Goal: Information Seeking & Learning: Learn about a topic

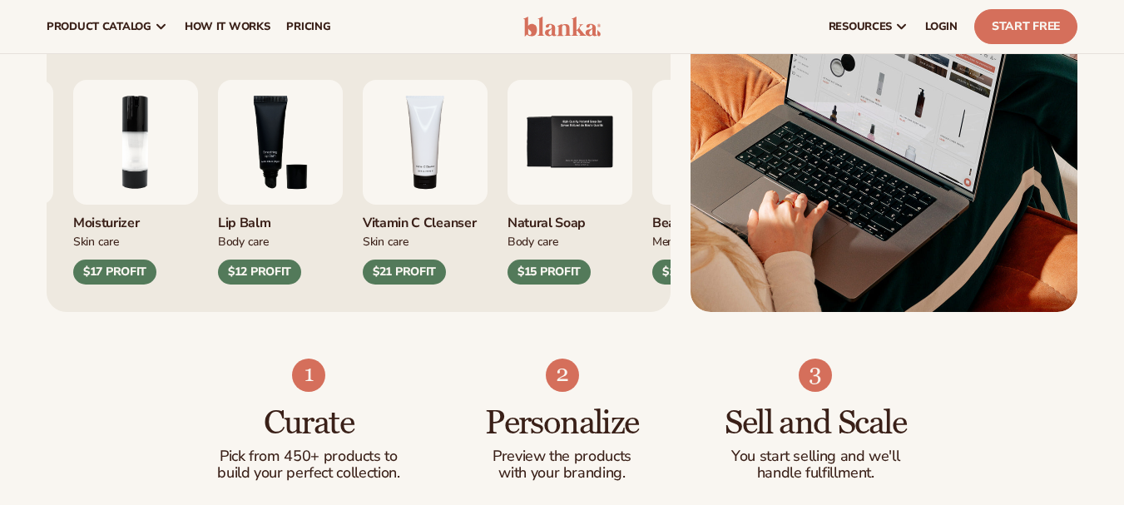
scroll to position [666, 0]
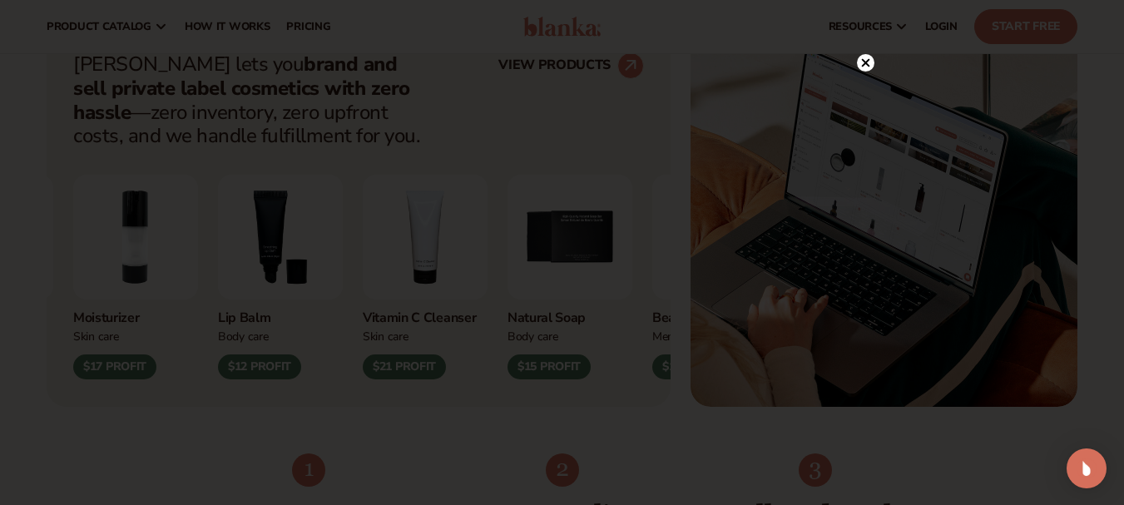
click at [862, 55] on circle at bounding box center [865, 62] width 17 height 17
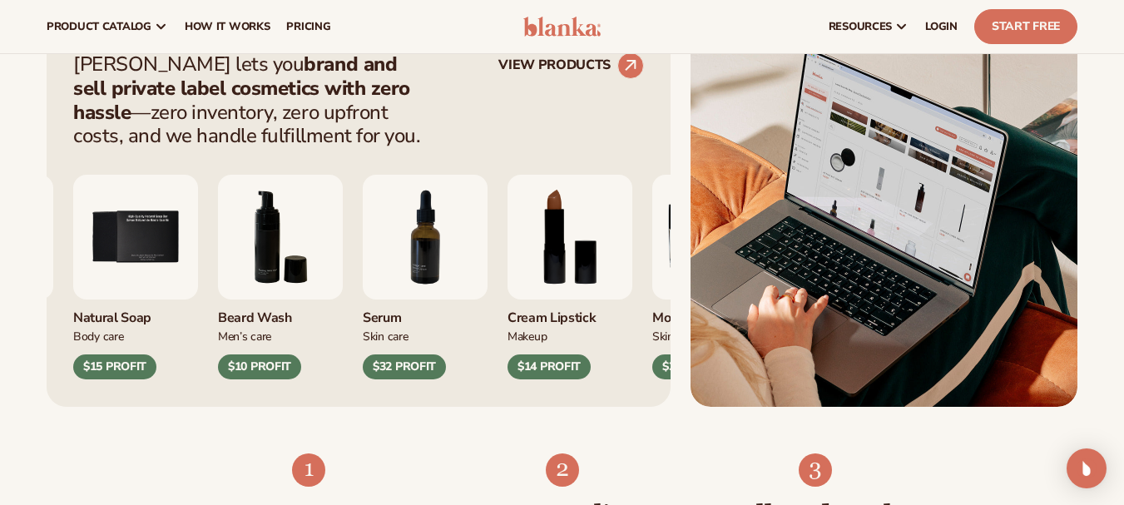
click at [455, 243] on img "7 / 9" at bounding box center [425, 237] width 125 height 125
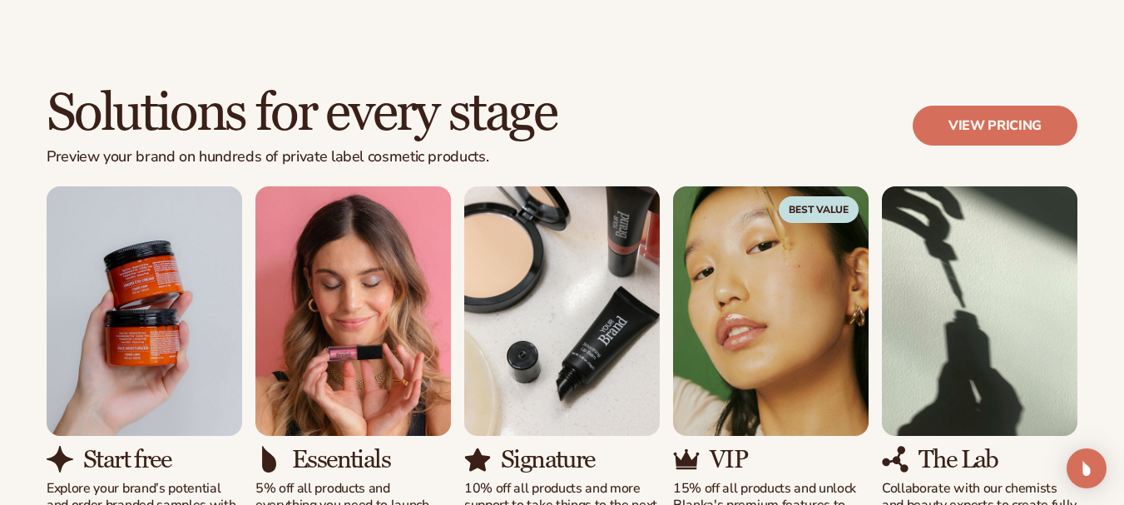
scroll to position [1498, 0]
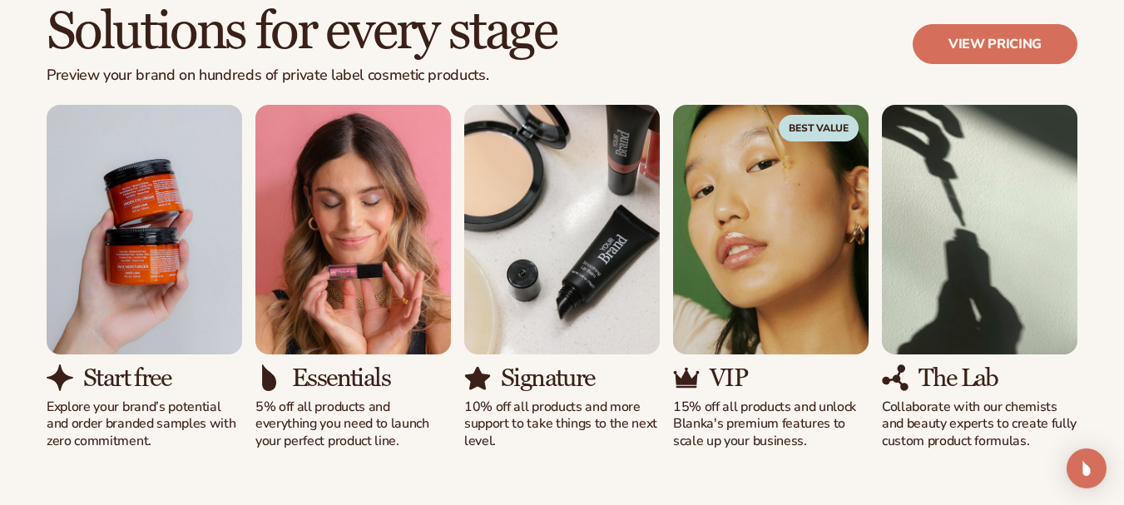
click at [510, 343] on div "Signature 10% off all products and more support to take things to the next leve…" at bounding box center [562, 277] width 196 height 345
click at [585, 452] on div "Solutions for every stage Preview your brand on hundreds of private label cosme…" at bounding box center [562, 227] width 1124 height 579
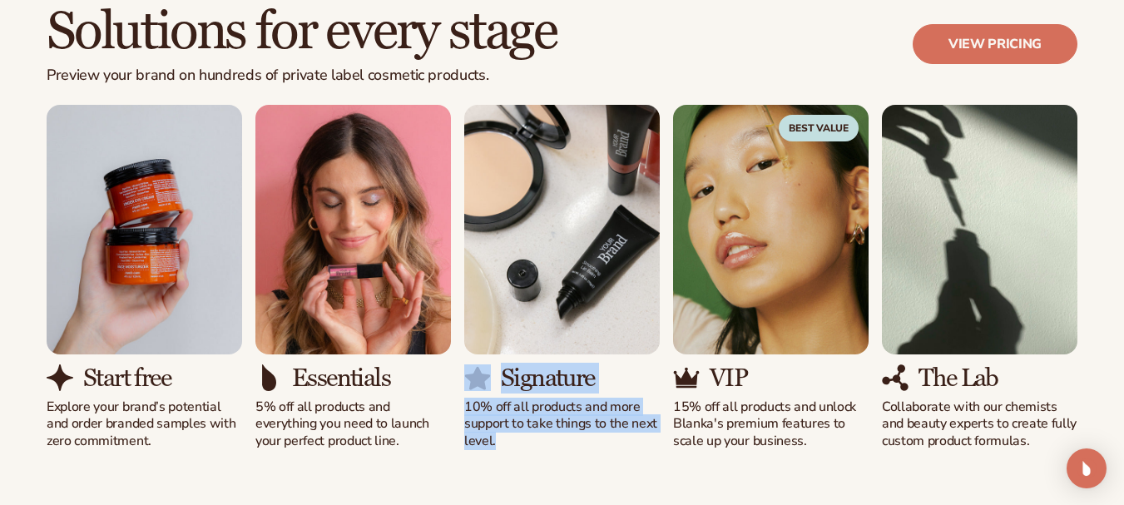
drag, startPoint x: 516, startPoint y: 456, endPoint x: 477, endPoint y: 378, distance: 87.5
click at [477, 378] on div "Solutions for every stage Preview your brand on hundreds of private label cosme…" at bounding box center [562, 227] width 1124 height 579
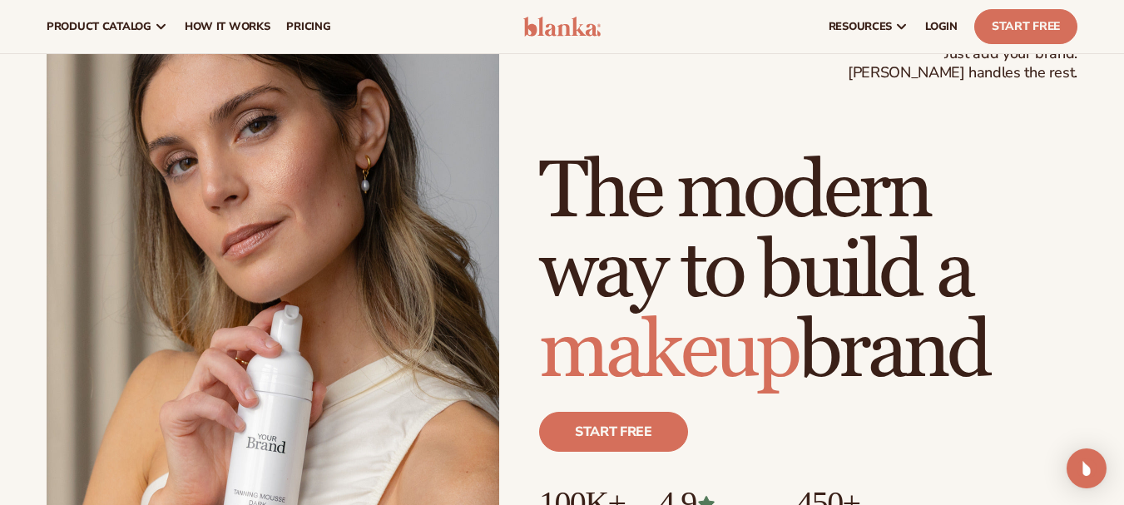
scroll to position [0, 0]
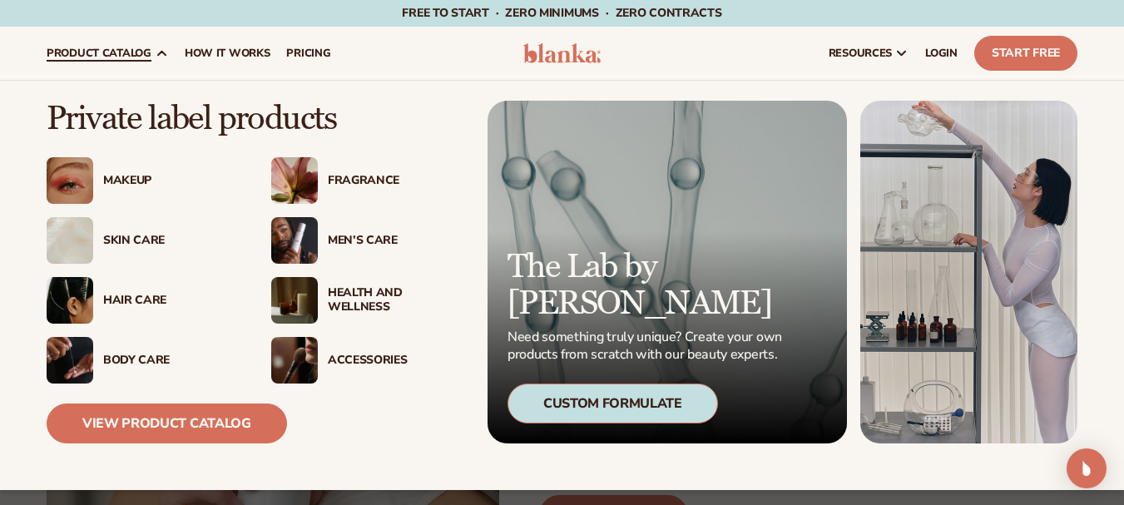
click at [112, 186] on div "Makeup" at bounding box center [170, 181] width 135 height 14
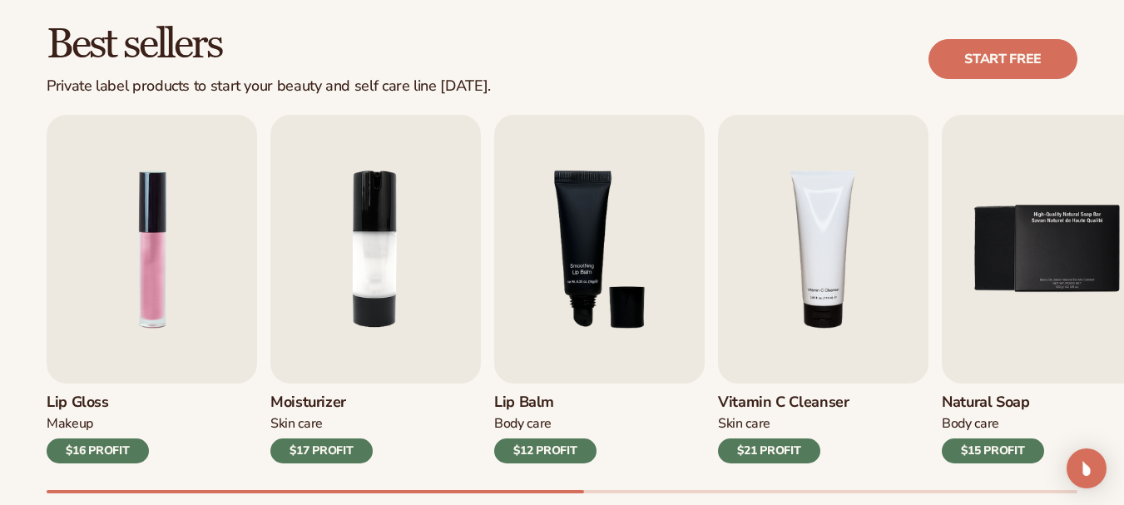
scroll to position [499, 0]
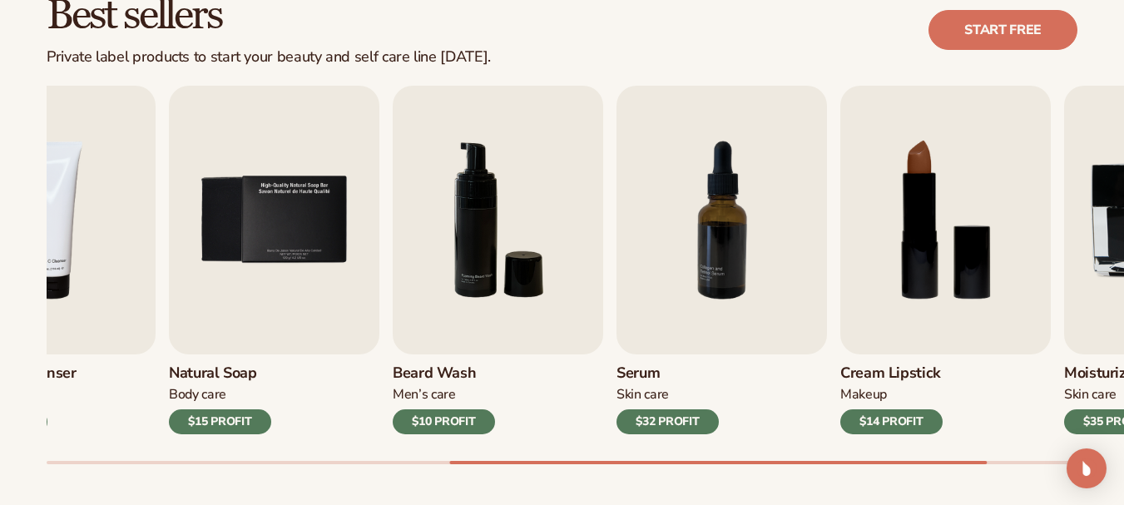
click at [288, 342] on link "Natural Soap Body Care $15 PROFIT" at bounding box center [274, 260] width 211 height 349
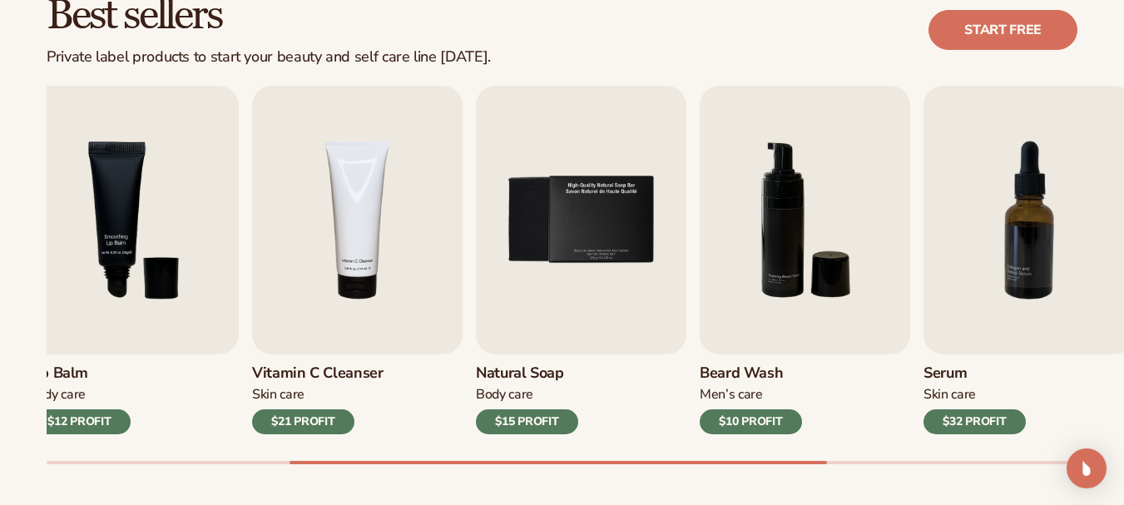
click at [1085, 370] on div "Serum Skin Care $32 PROFIT" at bounding box center [1029, 395] width 211 height 80
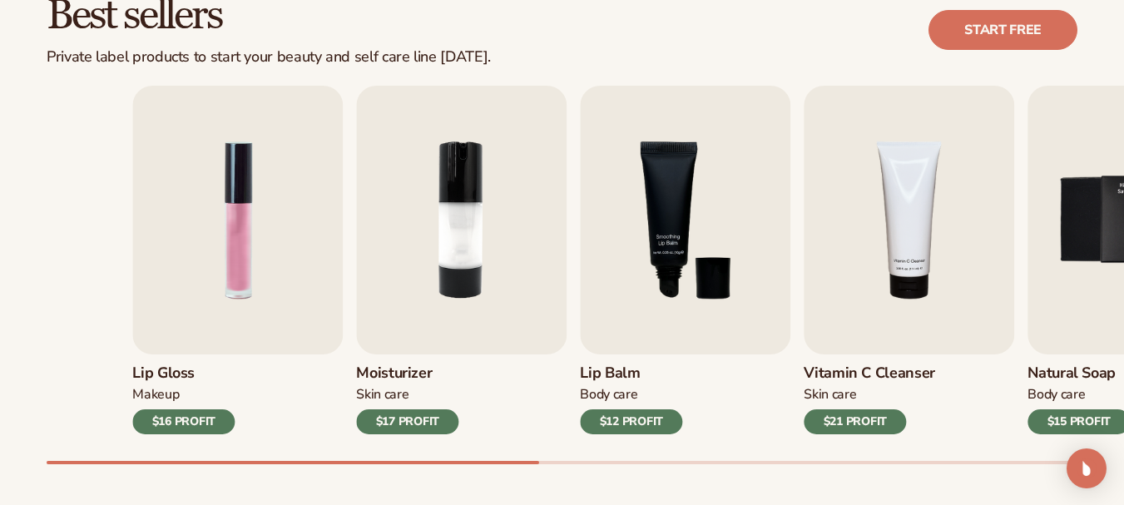
click at [825, 394] on div "Lip Gloss Makeup $16 PROFIT Moisturizer Skin Care $17 PROFIT Lip Balm" at bounding box center [647, 260] width 1031 height 349
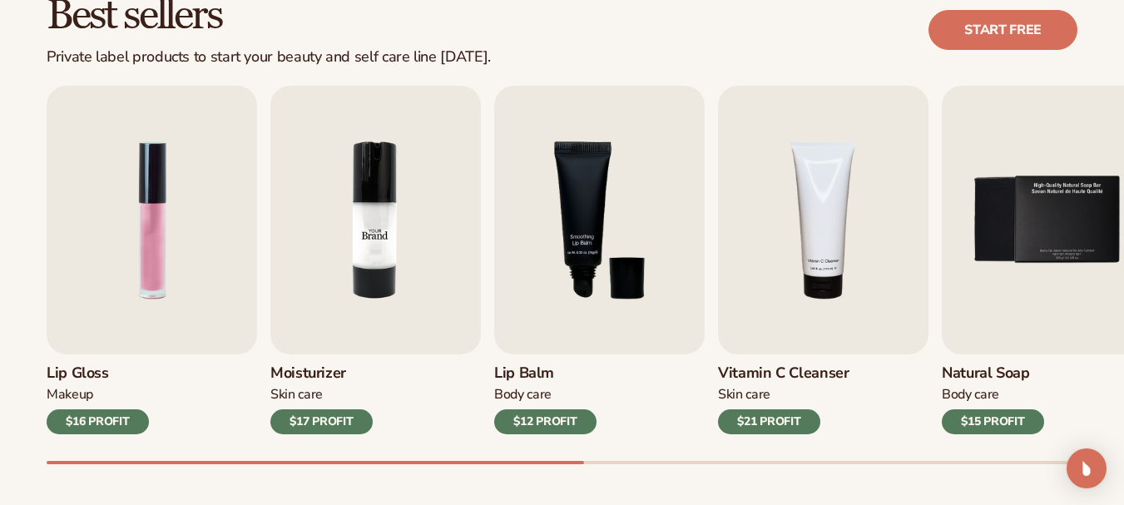
click at [455, 255] on img "2 / 9" at bounding box center [375, 220] width 211 height 269
click at [596, 259] on img "3 / 9" at bounding box center [599, 220] width 211 height 269
click at [563, 412] on div "$12 PROFIT" at bounding box center [545, 421] width 102 height 25
click at [588, 309] on img "3 / 9" at bounding box center [599, 220] width 211 height 269
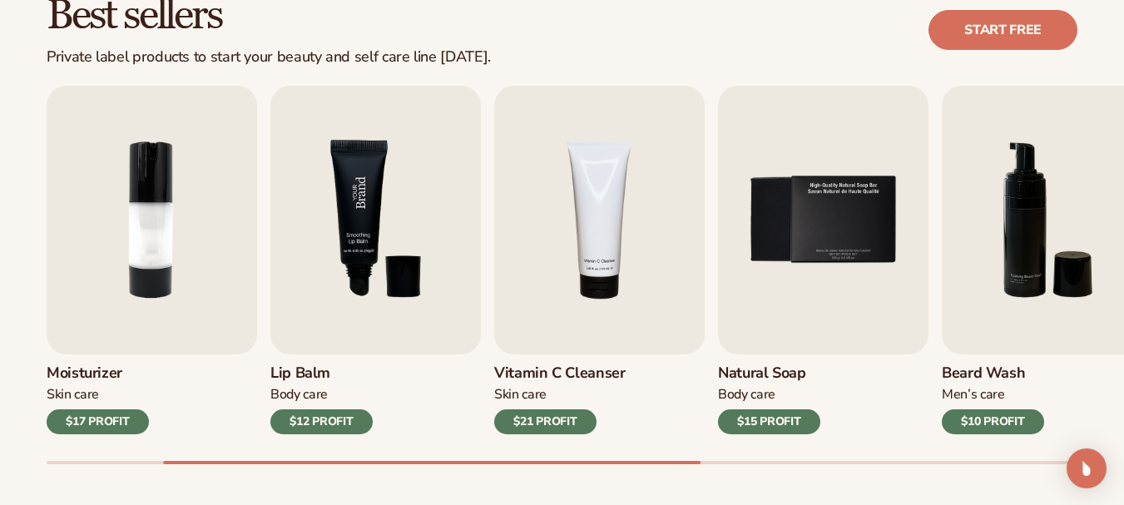
click at [323, 250] on img "3 / 9" at bounding box center [375, 220] width 211 height 269
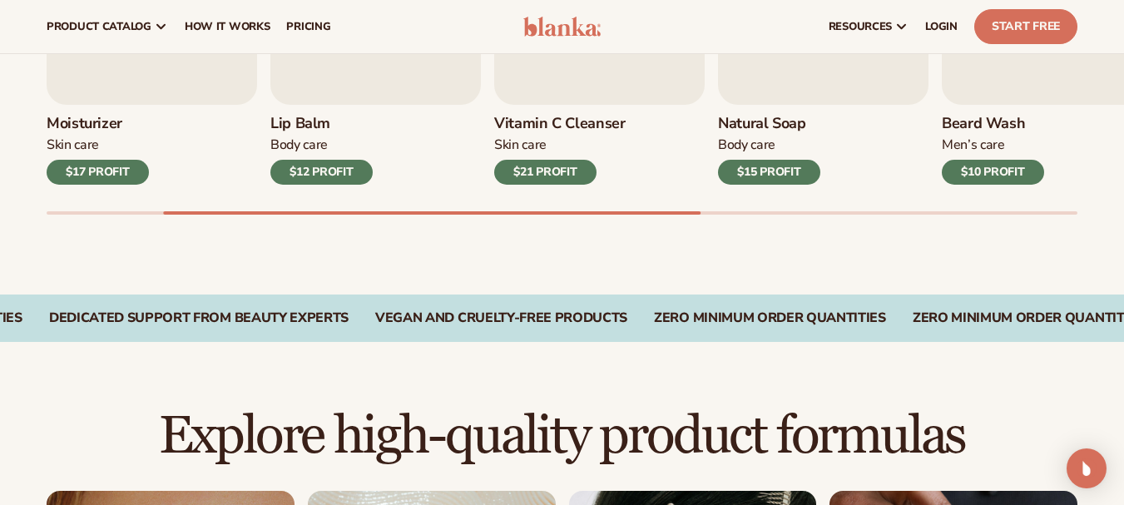
scroll to position [250, 0]
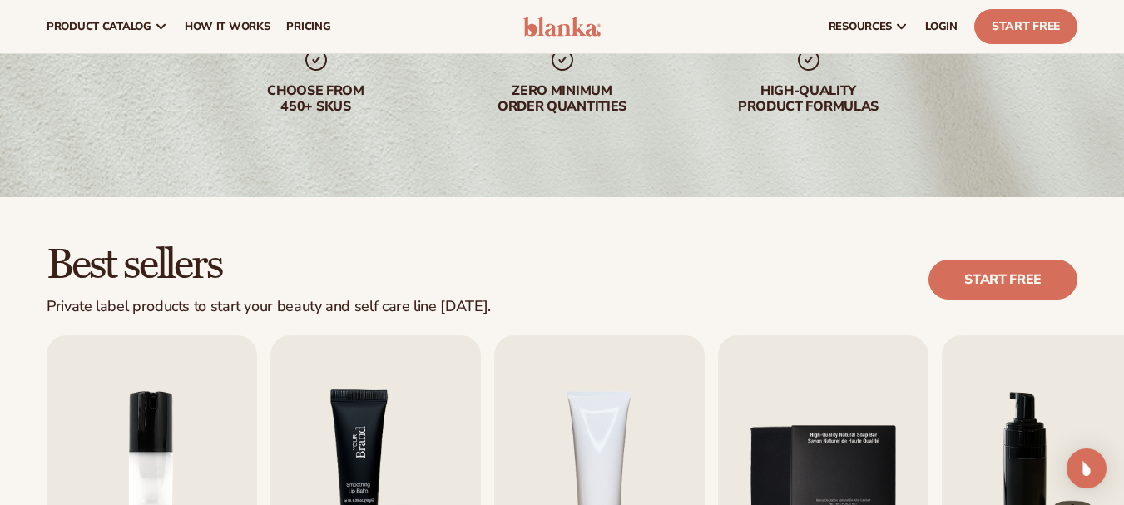
click at [385, 448] on img "3 / 9" at bounding box center [375, 469] width 211 height 269
click at [1026, 24] on link "Start Free" at bounding box center [1025, 26] width 103 height 35
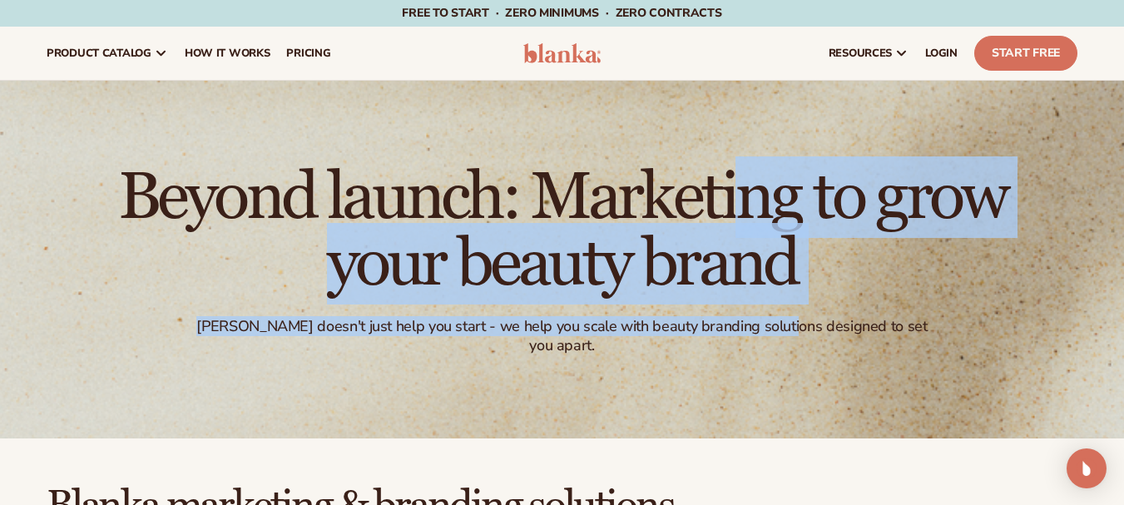
drag, startPoint x: 393, startPoint y: 213, endPoint x: 780, endPoint y: 318, distance: 400.9
click at [780, 318] on div "Beyond launch: Marketing to grow your beauty brand Blanka doesn't just help you…" at bounding box center [562, 260] width 1124 height 358
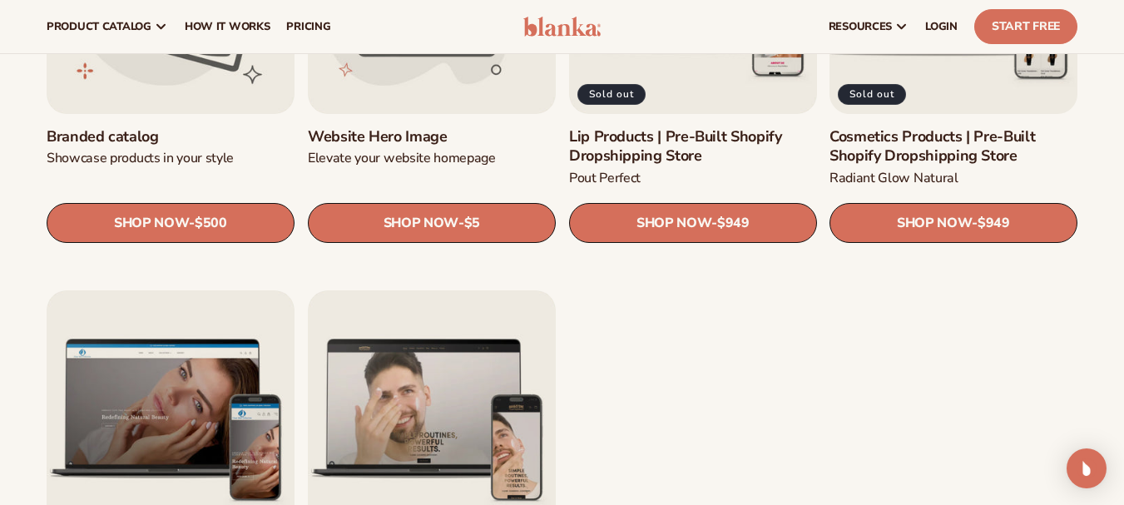
scroll to position [1914, 0]
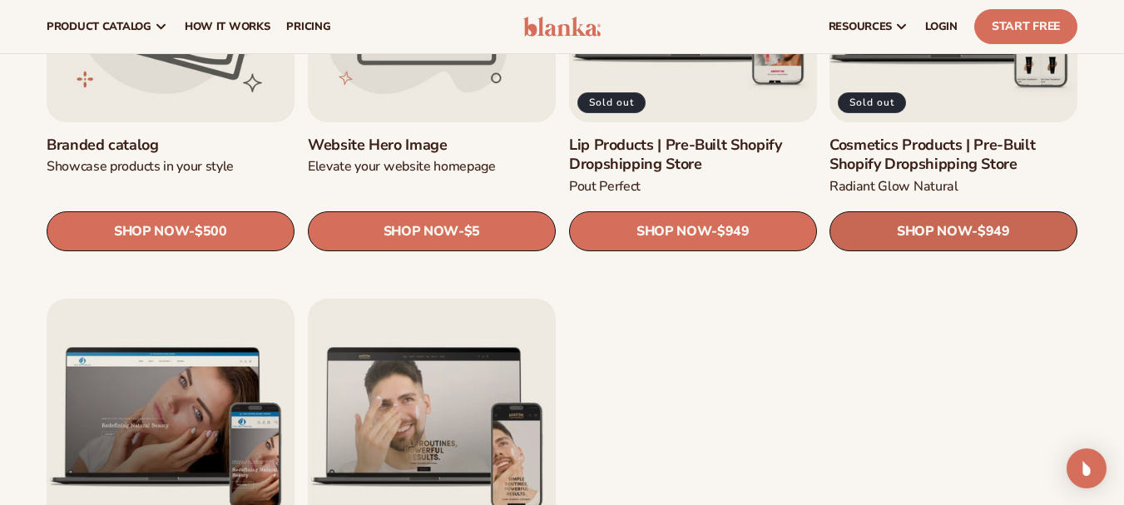
click at [905, 226] on span "SHOP NOW" at bounding box center [934, 232] width 75 height 16
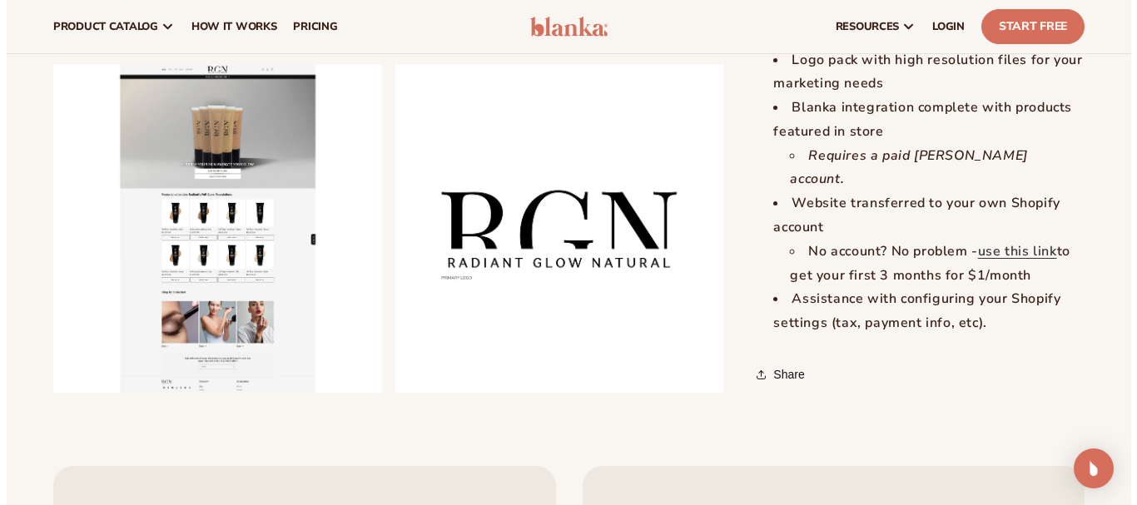
scroll to position [1748, 0]
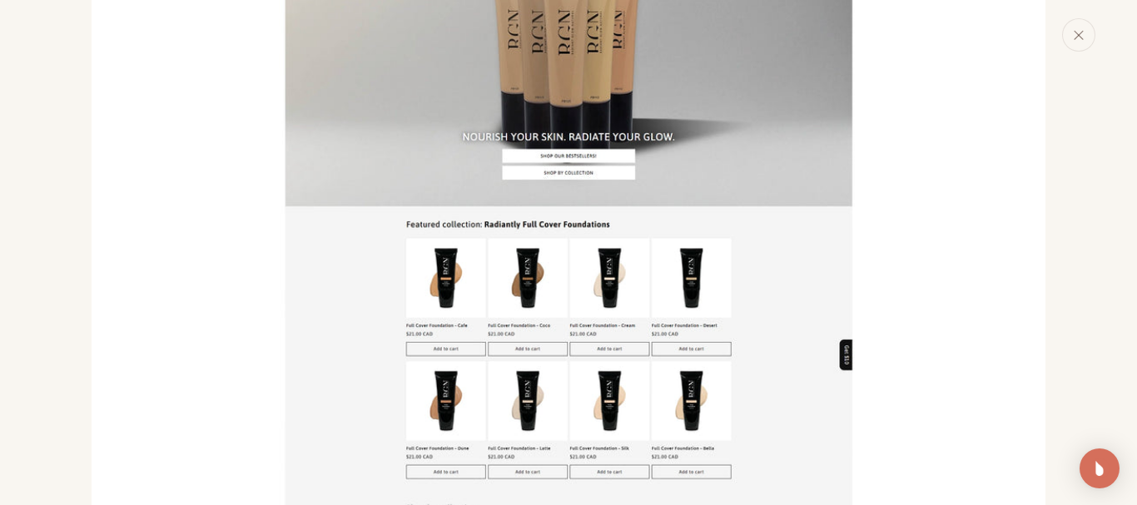
scroll to position [804, 0]
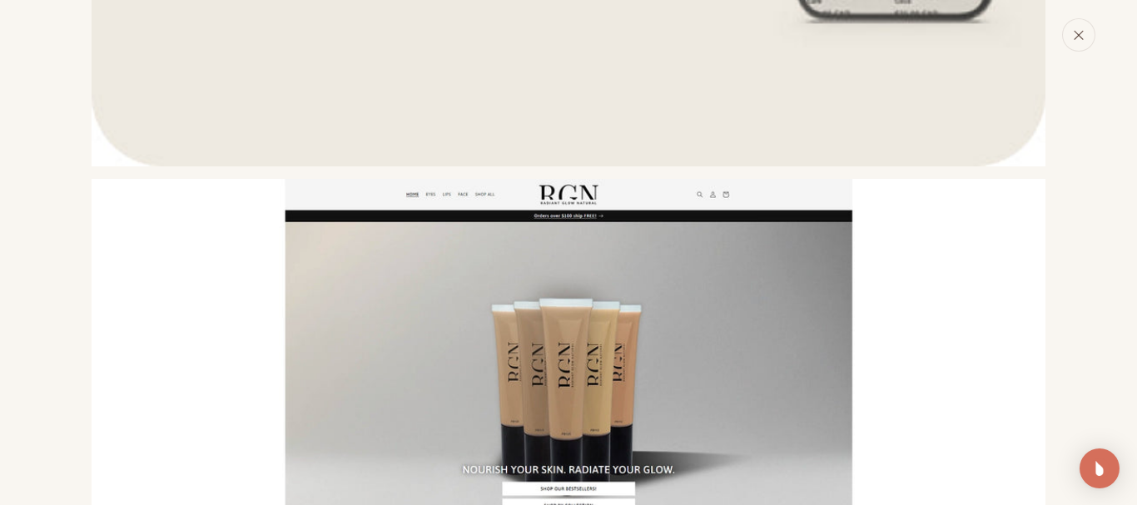
click at [1084, 43] on button "Close" at bounding box center [1078, 34] width 33 height 33
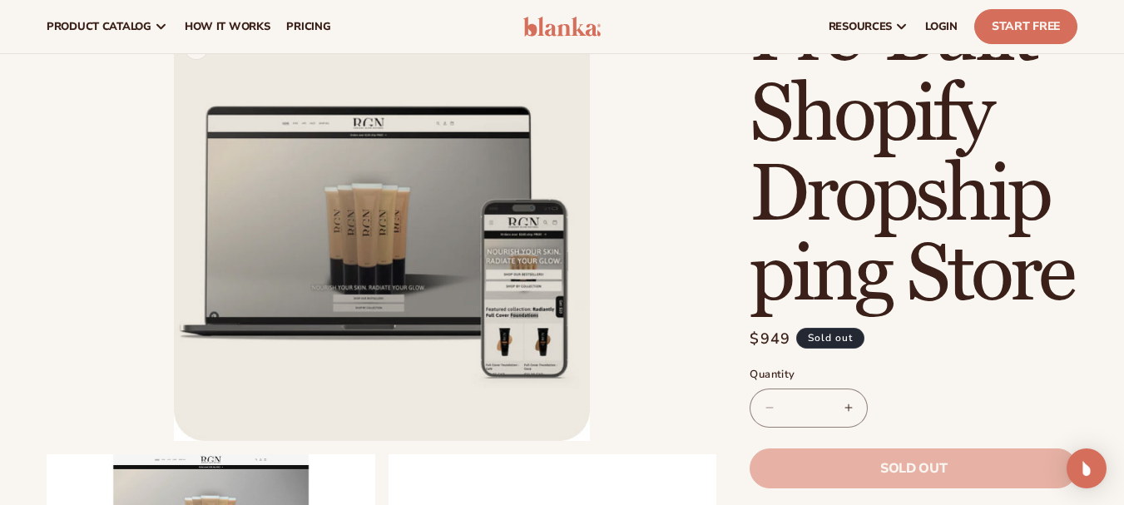
scroll to position [0, 0]
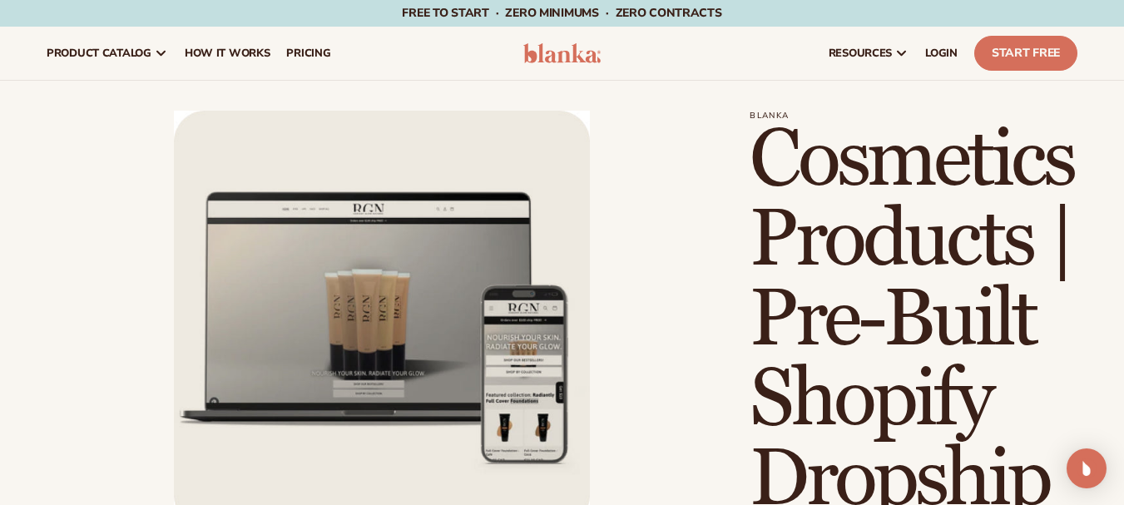
click at [558, 62] on img at bounding box center [562, 53] width 78 height 20
